Goal: Task Accomplishment & Management: Complete application form

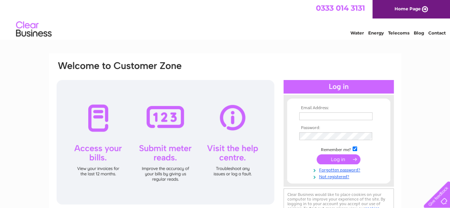
click at [323, 119] on input "text" at bounding box center [335, 116] width 73 height 8
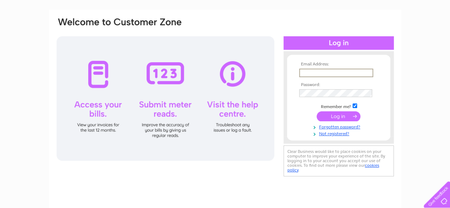
scroll to position [45, 0]
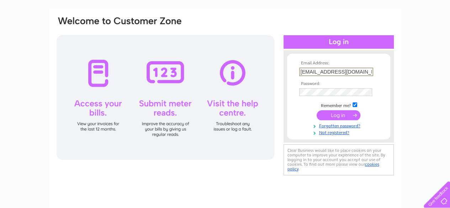
type input "[EMAIL_ADDRESS][DOMAIN_NAME]"
click at [437, 67] on div "Email Address: [EMAIL_ADDRESS][DOMAIN_NAME] Password:" at bounding box center [225, 169] width 450 height 321
click at [335, 130] on link "Not registered?" at bounding box center [339, 131] width 81 height 7
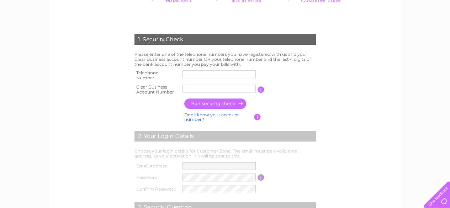
scroll to position [107, 0]
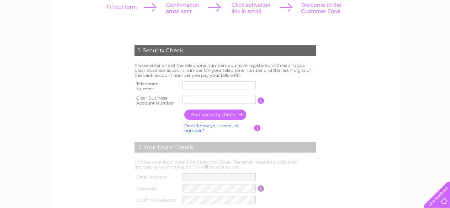
drag, startPoint x: 0, startPoint y: 147, endPoint x: 85, endPoint y: 32, distance: 142.8
click at [85, 32] on form "1. Security Check Please enter one of the telephone numbers you have registered…" at bounding box center [225, 164] width 339 height 267
click at [183, 84] on input "text" at bounding box center [220, 85] width 74 height 9
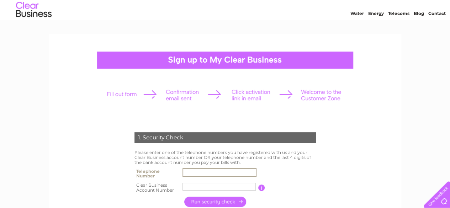
scroll to position [0, 0]
